Goal: Task Accomplishment & Management: Use online tool/utility

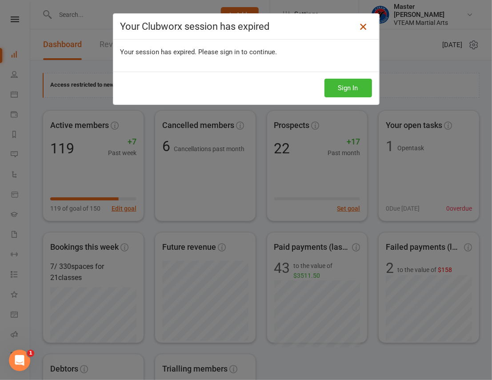
click at [358, 26] on icon at bounding box center [363, 26] width 11 height 11
click at [359, 24] on icon at bounding box center [363, 26] width 11 height 11
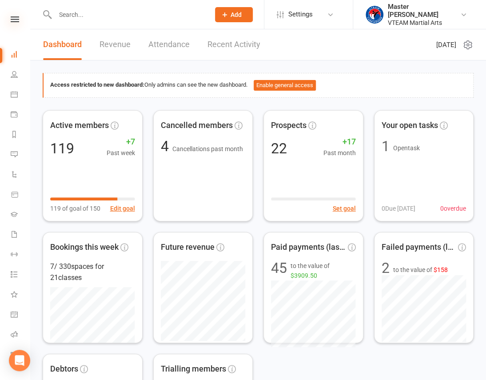
click at [11, 20] on icon at bounding box center [15, 19] width 8 height 6
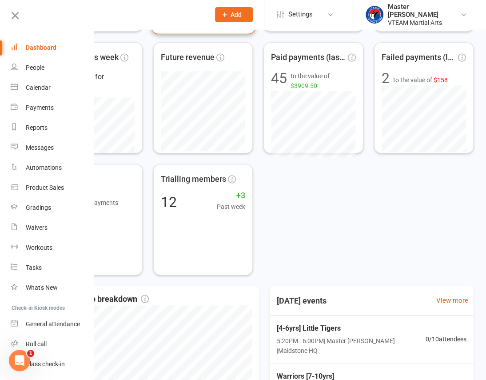
scroll to position [242, 0]
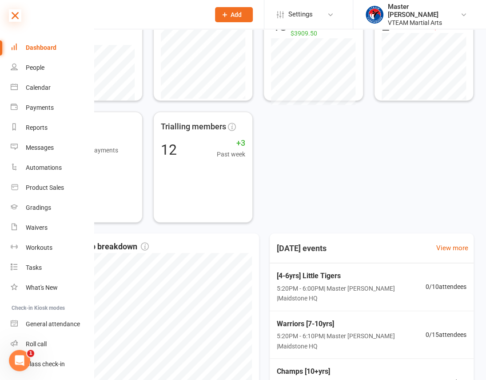
click at [14, 16] on icon at bounding box center [15, 15] width 12 height 12
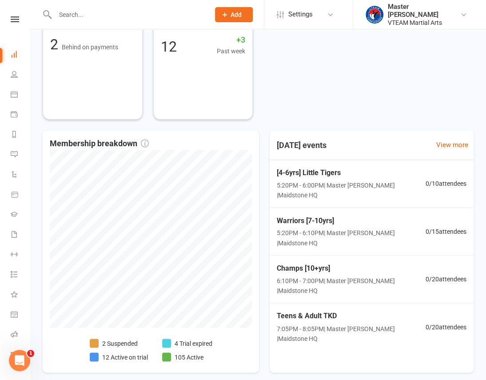
scroll to position [384, 0]
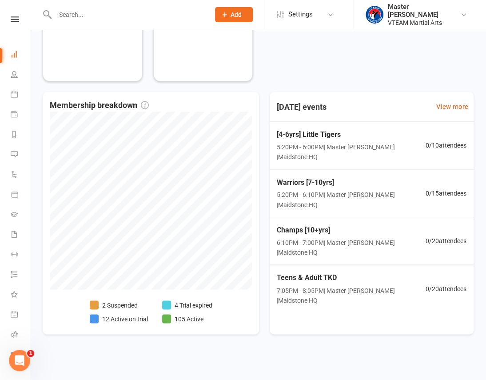
click at [66, 16] on input "text" at bounding box center [127, 14] width 151 height 12
paste input "thao.phamtranngoc@gmail.com"
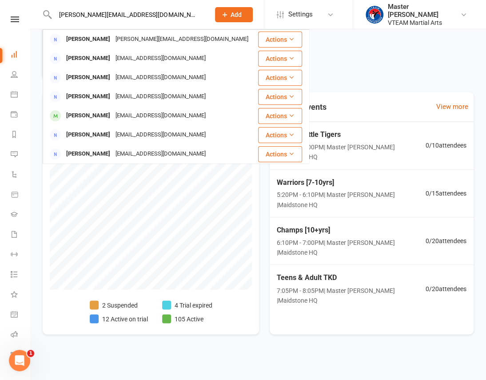
type input "thao.phamtranngoc@gmail.com"
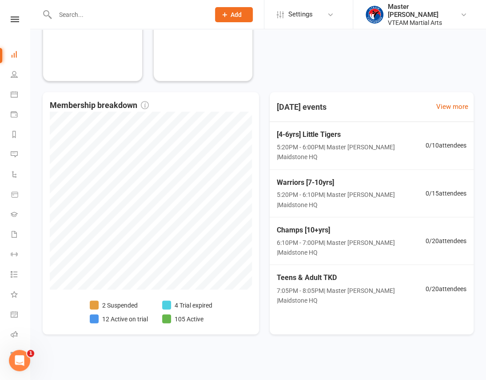
click at [222, 11] on icon at bounding box center [225, 15] width 8 height 8
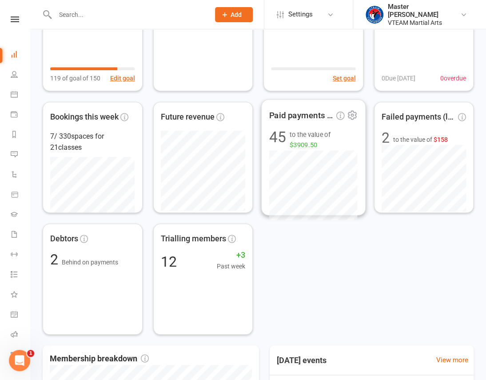
scroll to position [0, 0]
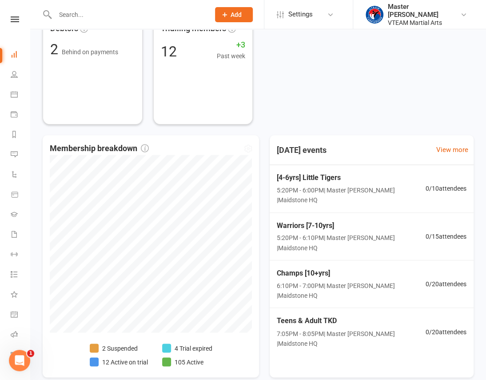
scroll to position [364, 0]
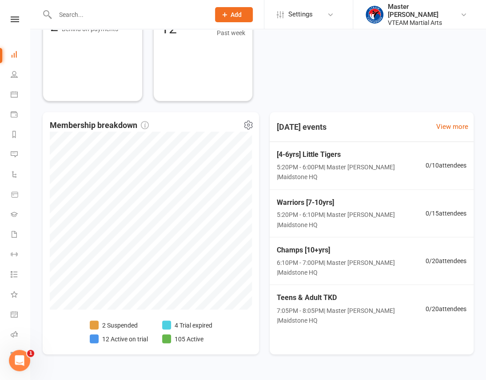
click at [144, 338] on li "12 Active on trial" at bounding box center [119, 339] width 58 height 10
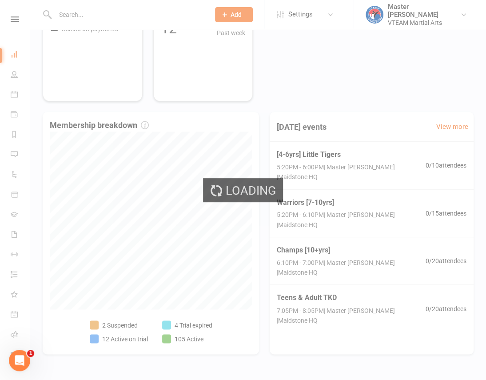
select select "active_trial"
select select "100"
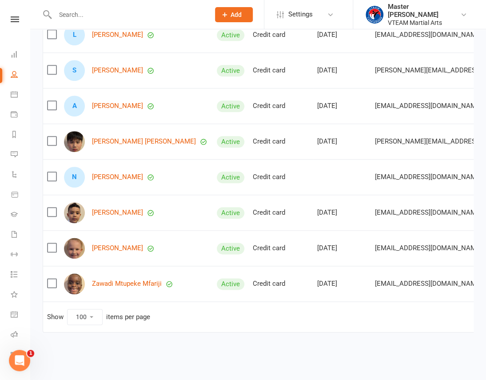
click at [14, 24] on div "Clubworx" at bounding box center [15, 30] width 30 height 29
click at [16, 20] on icon at bounding box center [15, 19] width 8 height 6
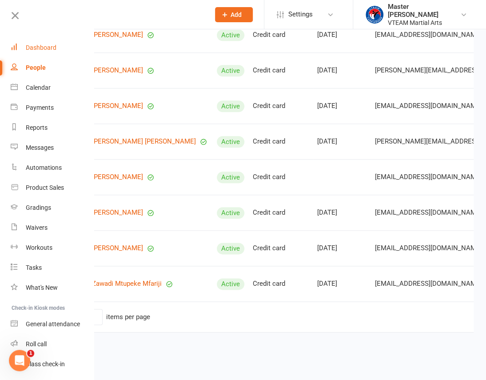
click at [51, 46] on div "Dashboard" at bounding box center [41, 47] width 31 height 7
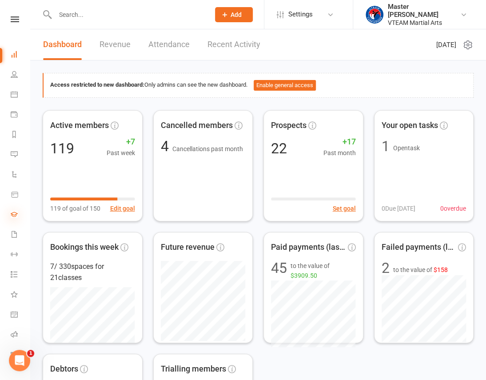
click at [17, 213] on icon at bounding box center [14, 214] width 7 height 7
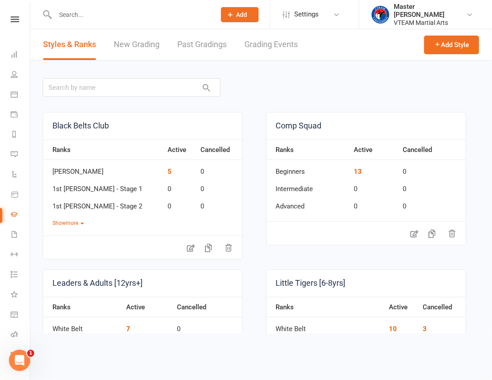
click at [267, 48] on link "Grading Events" at bounding box center [270, 44] width 53 height 31
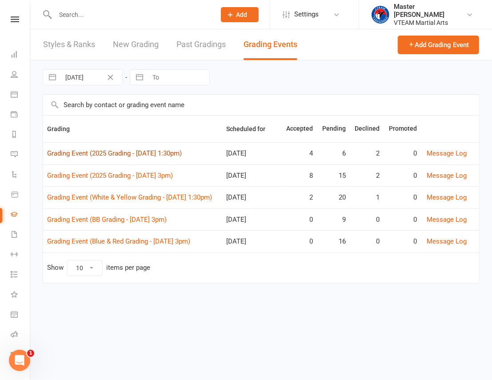
click at [176, 153] on link "Grading Event (2025 Grading - [DATE] 1:30pm)" at bounding box center [114, 153] width 135 height 8
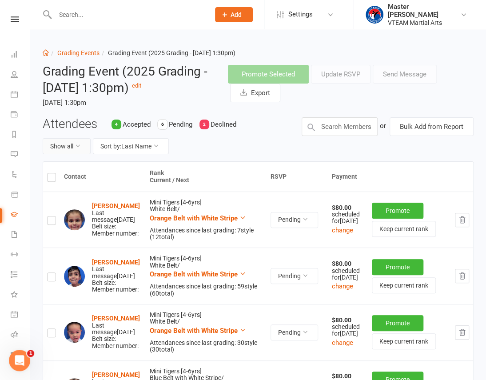
click at [73, 148] on button "Show all" at bounding box center [67, 146] width 48 height 16
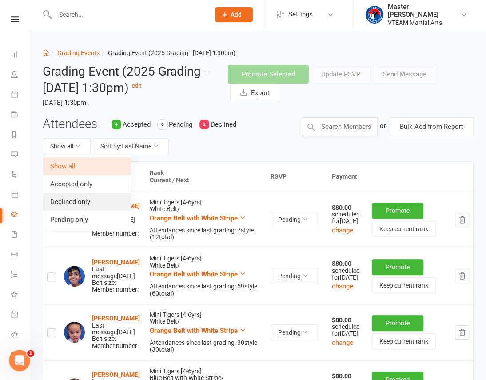
click at [78, 202] on link "Declined only" at bounding box center [87, 202] width 88 height 18
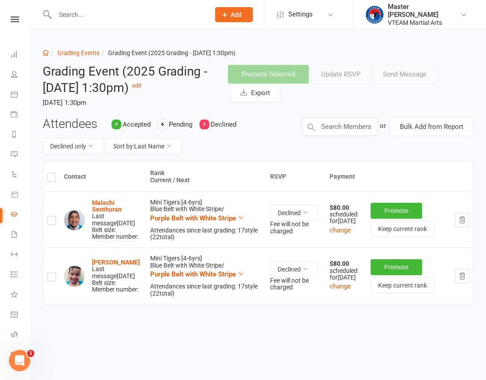
click at [270, 148] on div "Declined only Sort by: Last Name" at bounding box center [166, 146] width 246 height 16
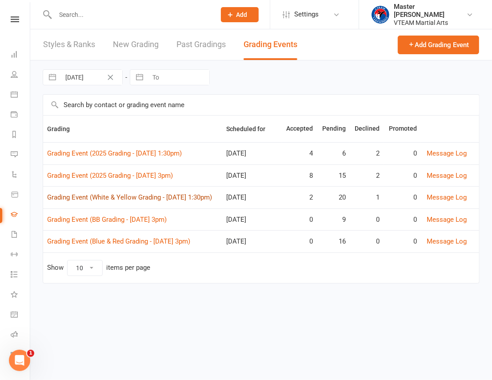
click at [208, 199] on link "Grading Event (White & Yellow Grading - Sat, 30/8 @ 1:30pm)" at bounding box center [129, 197] width 165 height 8
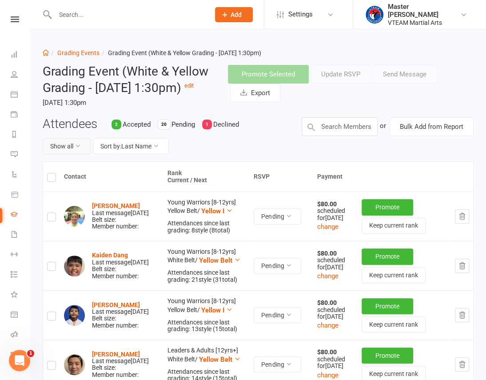
click at [70, 154] on button "Show all" at bounding box center [67, 146] width 48 height 16
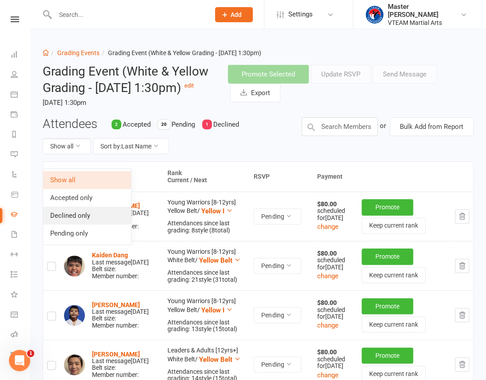
click at [80, 211] on link "Declined only" at bounding box center [87, 216] width 88 height 18
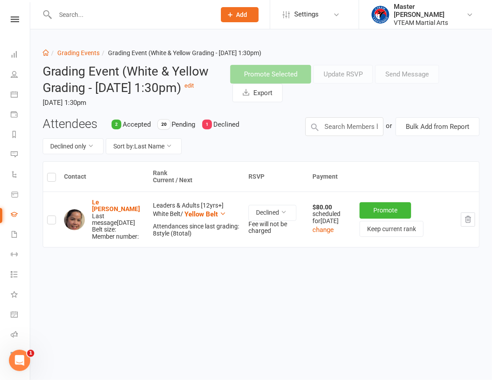
click at [177, 291] on div "Contact Rank Current / Next RSVP Payment Le Hang Nguyen Last message Aug 09, 20…" at bounding box center [261, 232] width 437 height 143
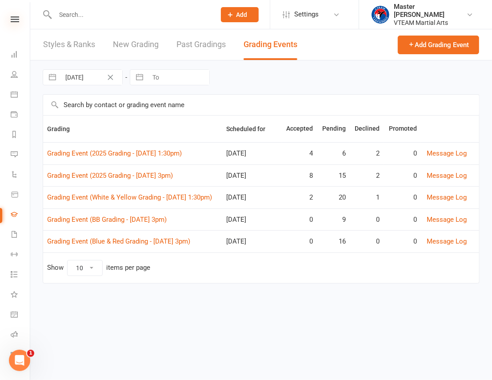
click at [12, 20] on icon at bounding box center [15, 19] width 8 height 6
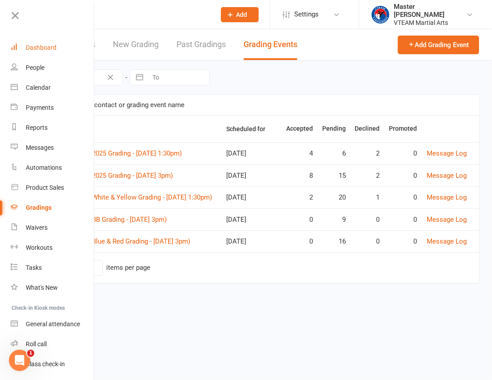
click at [37, 48] on div "Dashboard" at bounding box center [41, 47] width 31 height 7
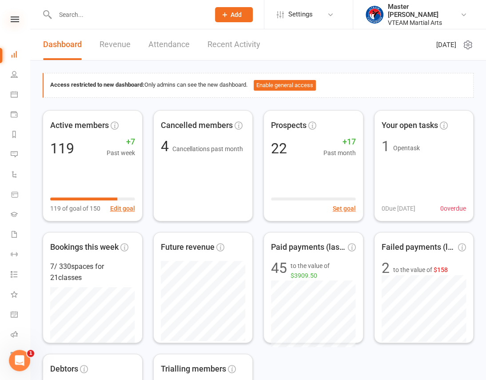
click at [13, 20] on icon at bounding box center [15, 19] width 8 height 6
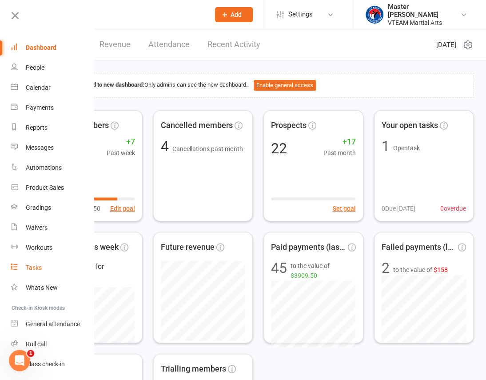
scroll to position [33, 0]
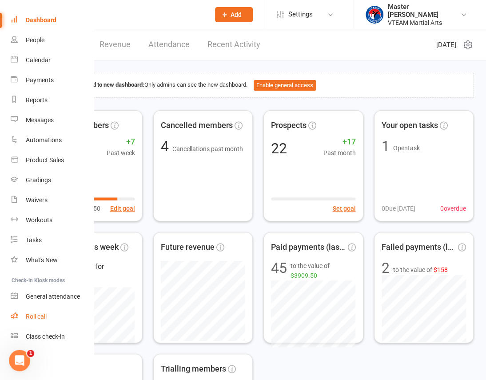
click at [44, 313] on div "Roll call" at bounding box center [36, 316] width 21 height 7
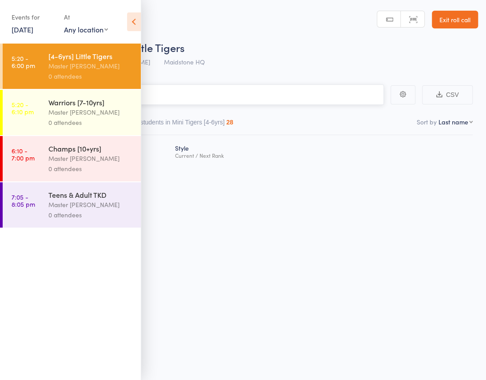
click at [173, 84] on input "search" at bounding box center [198, 94] width 371 height 20
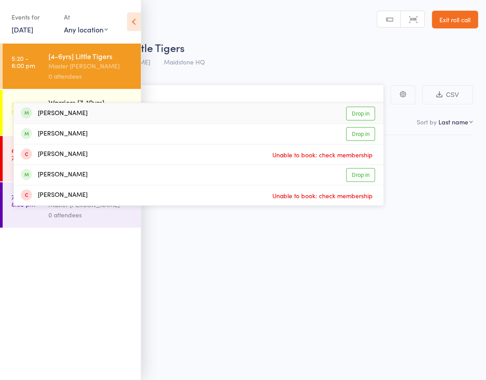
type input "atta"
click at [137, 103] on div "[PERSON_NAME] Drop in" at bounding box center [199, 113] width 370 height 20
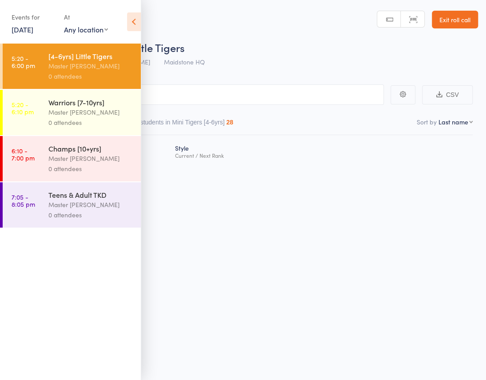
click at [135, 25] on icon at bounding box center [134, 21] width 14 height 19
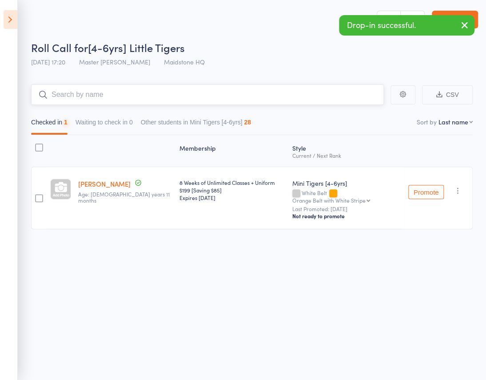
click at [132, 84] on input "search" at bounding box center [207, 94] width 353 height 20
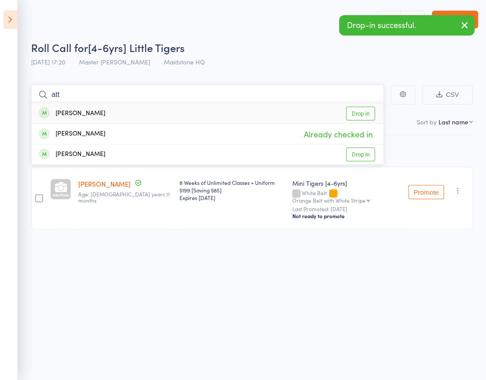
type input "att"
click at [122, 103] on div "[PERSON_NAME] Drop in" at bounding box center [208, 113] width 352 height 20
